Goal: Navigation & Orientation: Find specific page/section

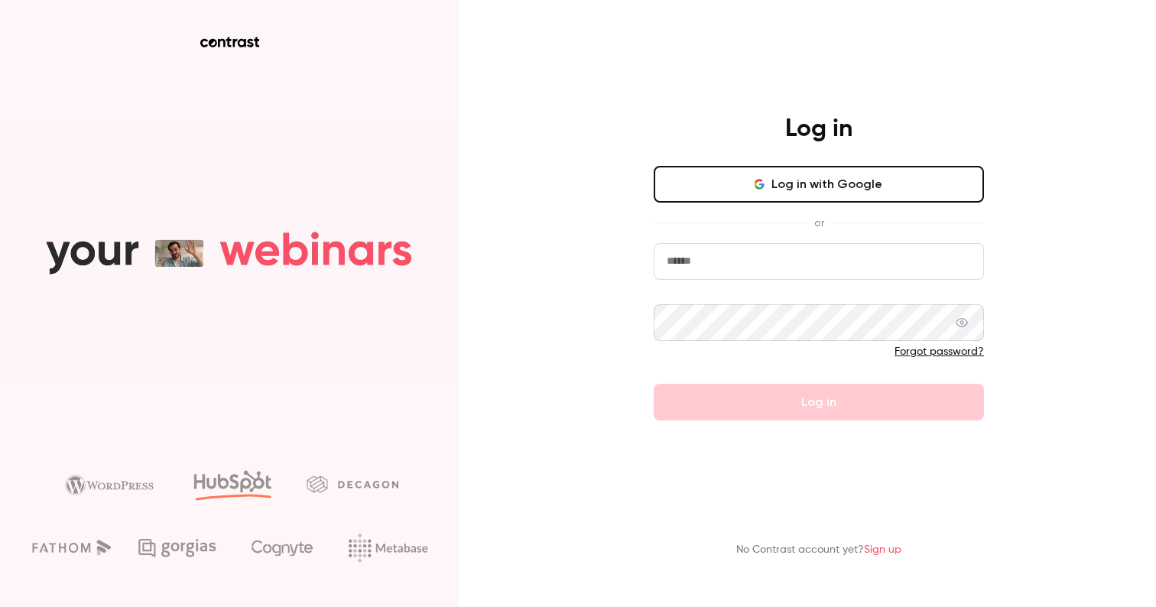
click at [816, 174] on button "Log in with Google" at bounding box center [818, 184] width 330 height 37
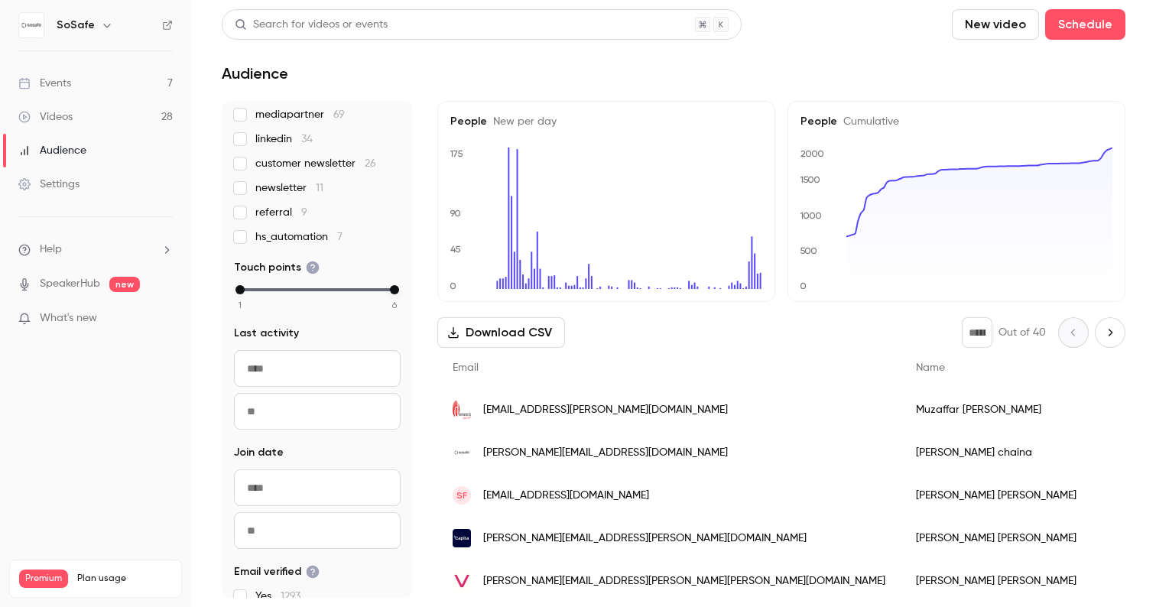
click at [90, 108] on link "Videos 28" at bounding box center [95, 117] width 191 height 34
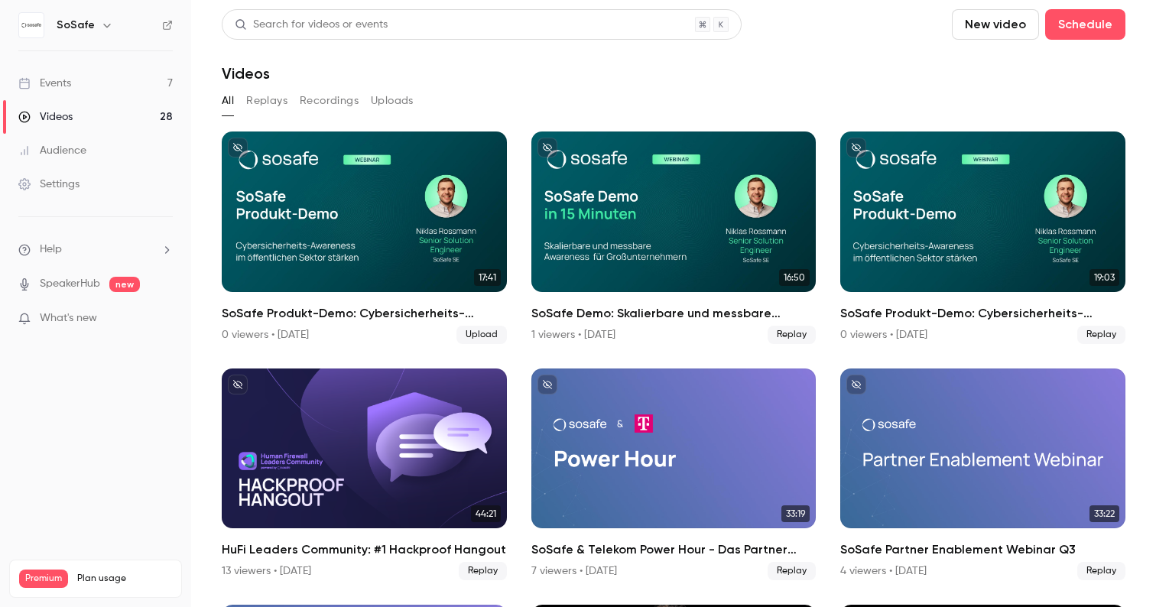
click at [56, 87] on div "Events" at bounding box center [44, 83] width 53 height 15
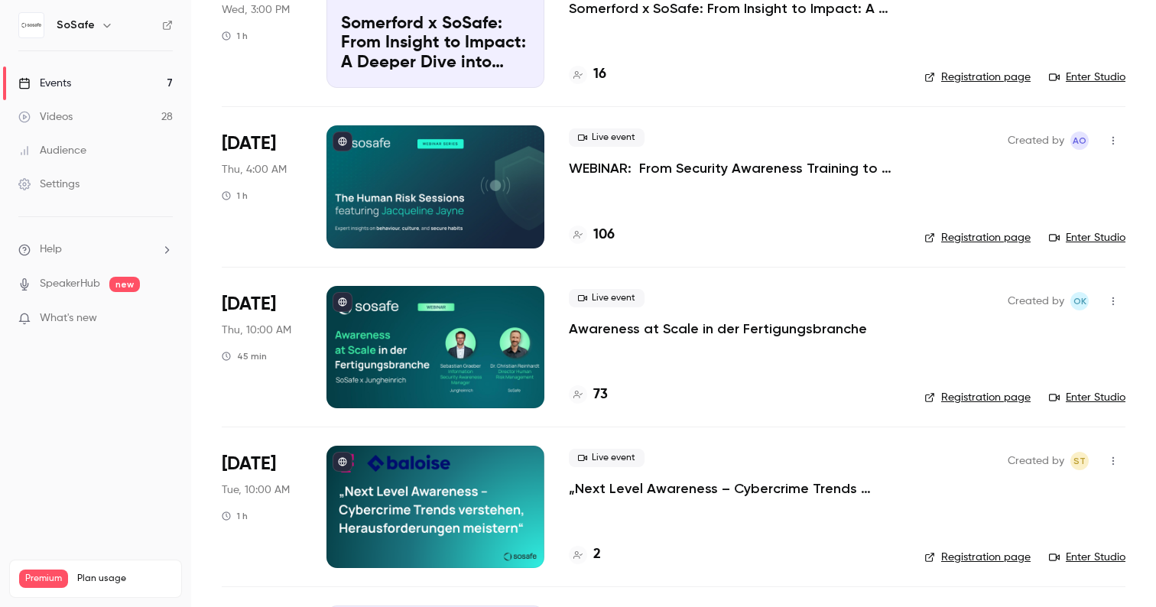
scroll to position [165, 0]
